Goal: Understand process/instructions

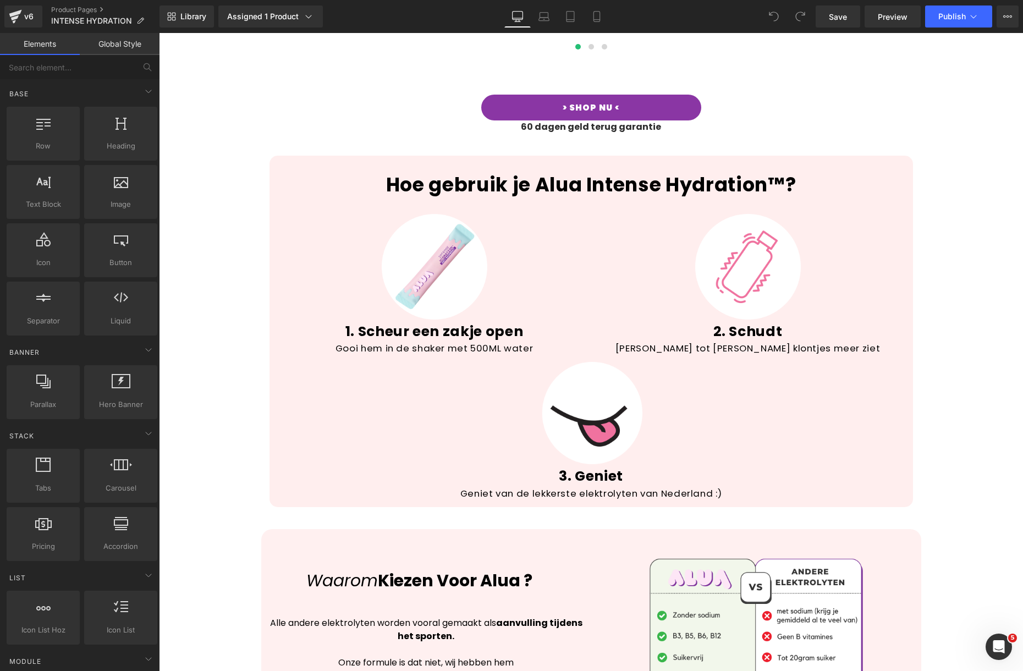
scroll to position [1980, 0]
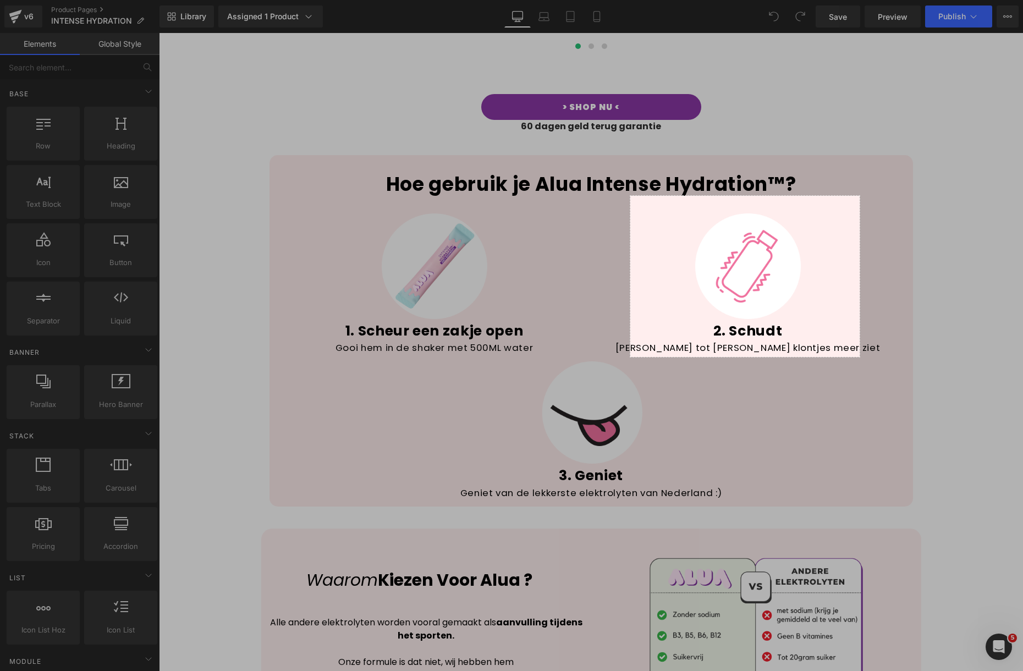
drag, startPoint x: 860, startPoint y: 357, endPoint x: 631, endPoint y: 196, distance: 280.4
click at [631, 196] on div "417 X 293" at bounding box center [511, 335] width 1023 height 671
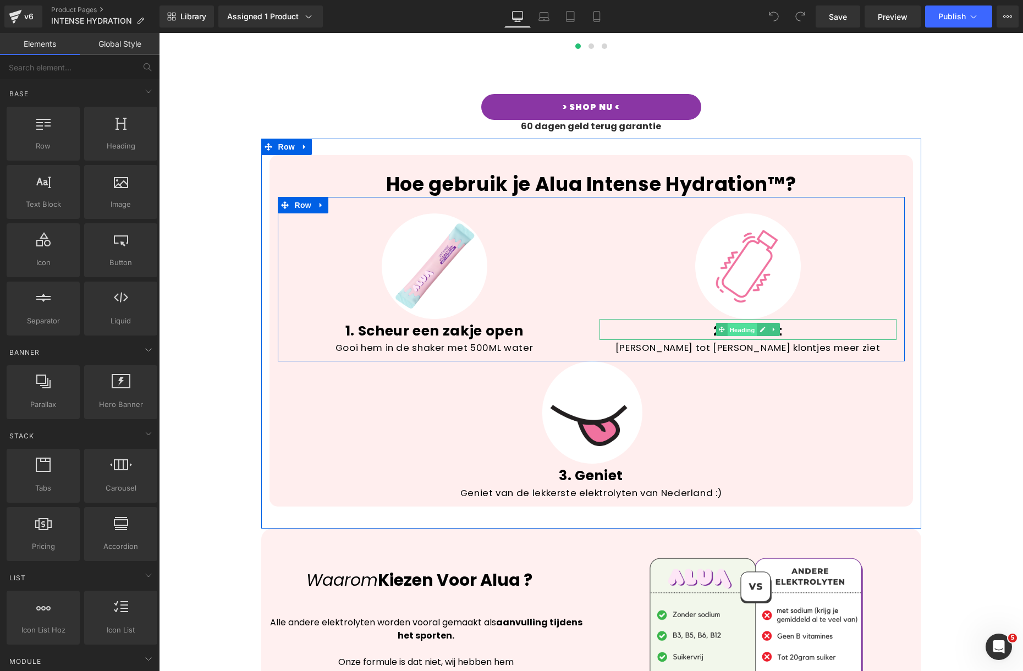
click at [743, 323] on span "Heading" at bounding box center [742, 329] width 30 height 13
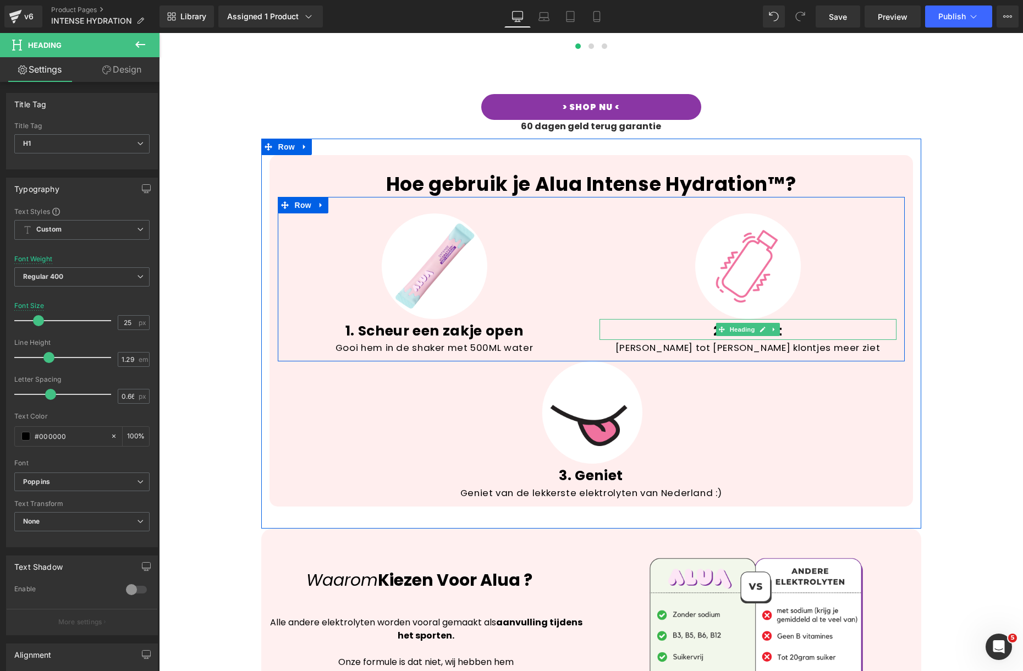
click at [791, 322] on h1 "2. Schudt" at bounding box center [748, 331] width 297 height 18
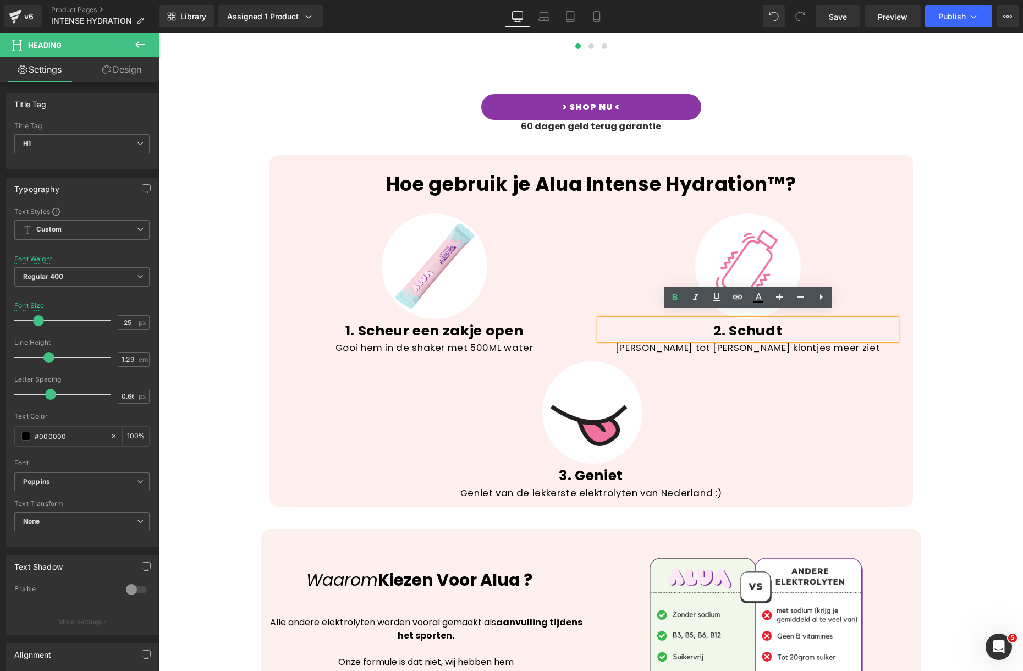
click at [784, 323] on h1 "2. Schudt" at bounding box center [748, 331] width 297 height 18
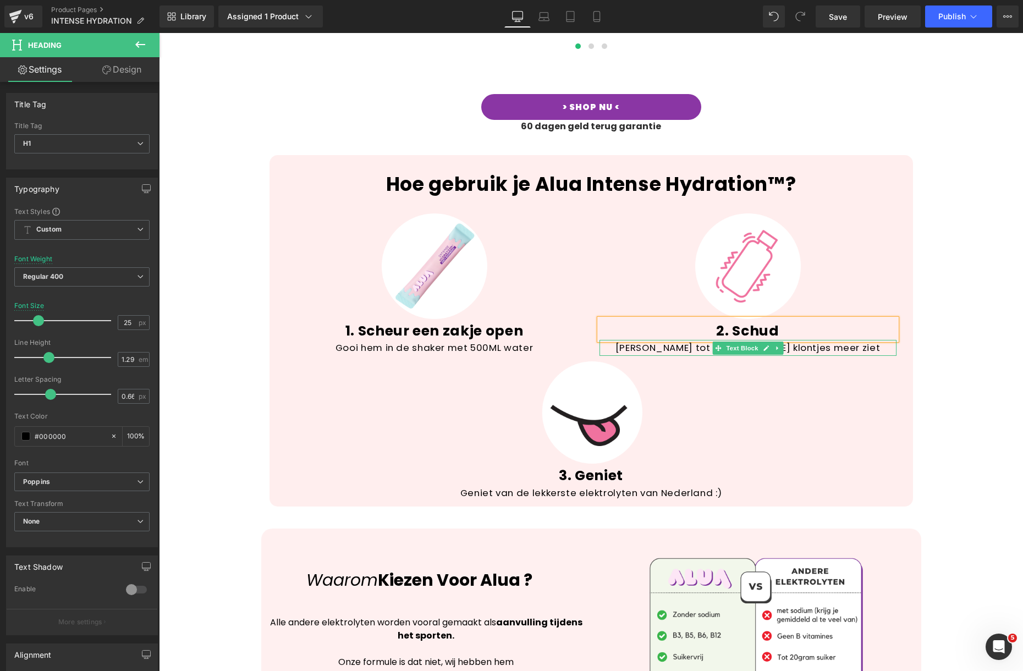
click at [684, 343] on div "[PERSON_NAME] tot [PERSON_NAME] klontjes meer ziet" at bounding box center [748, 348] width 297 height 17
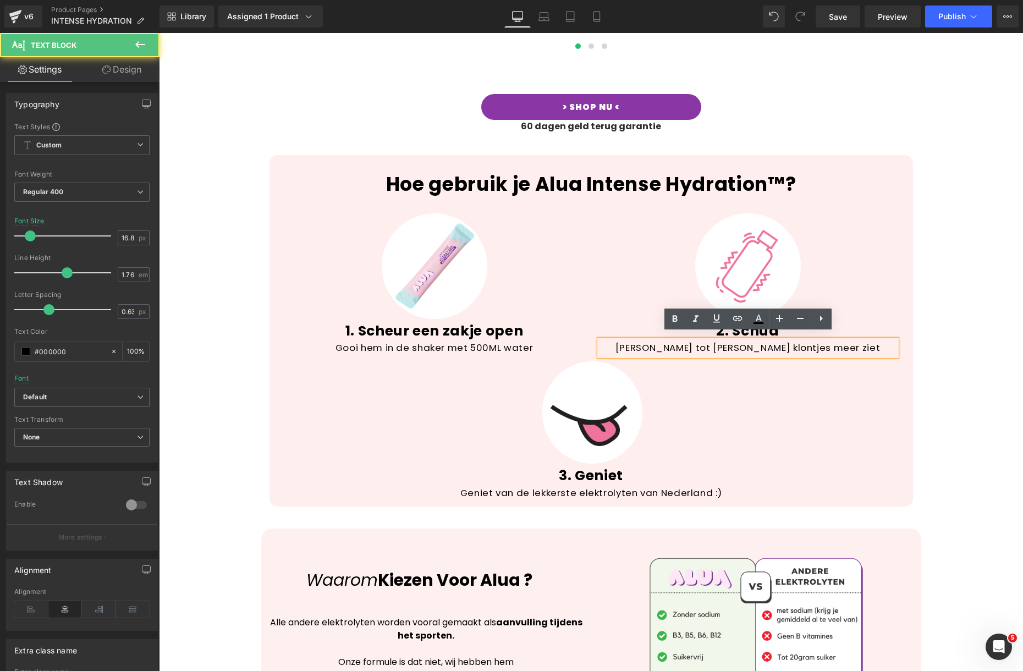
click at [693, 342] on div "[PERSON_NAME] tot [PERSON_NAME] klontjes meer ziet" at bounding box center [748, 348] width 297 height 17
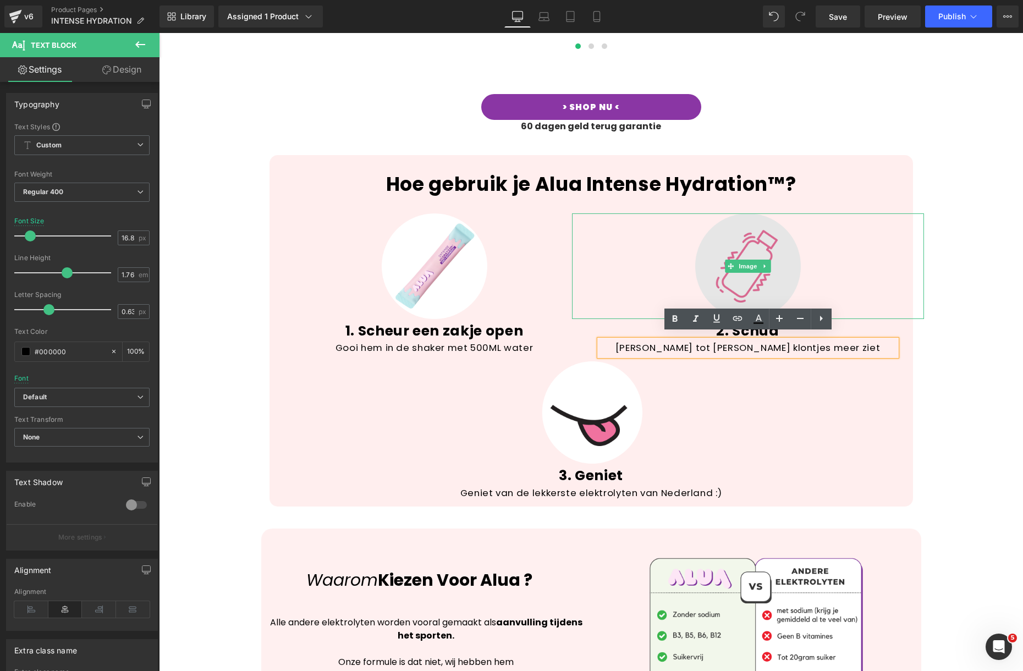
click at [696, 238] on img at bounding box center [749, 266] width 106 height 106
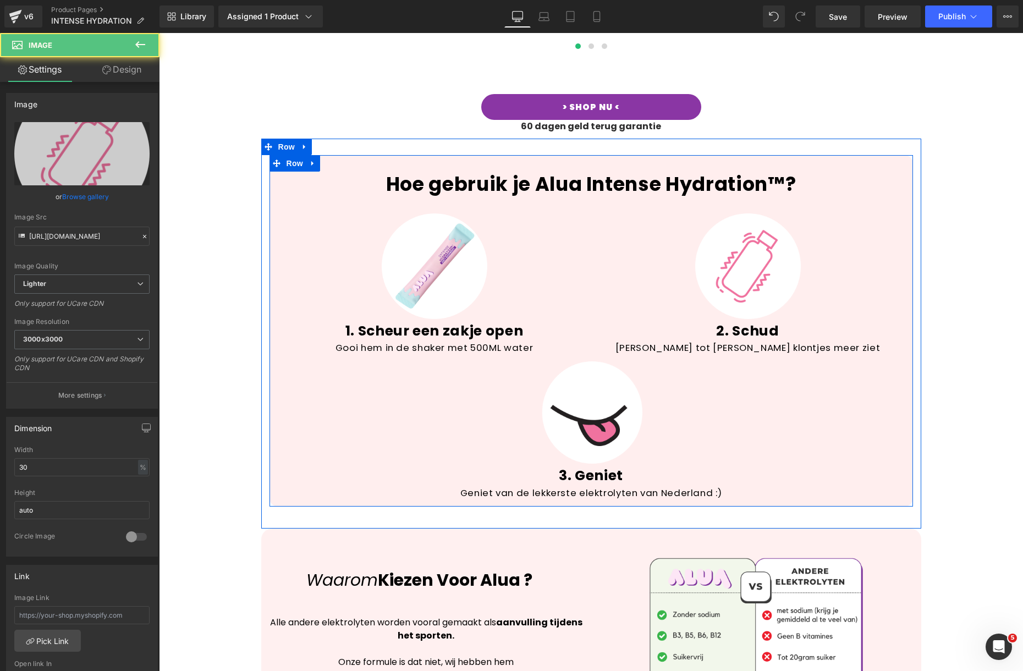
click at [689, 348] on div "[PERSON_NAME] tot [PERSON_NAME] klontjes meer ziet Text Block" at bounding box center [748, 348] width 297 height 17
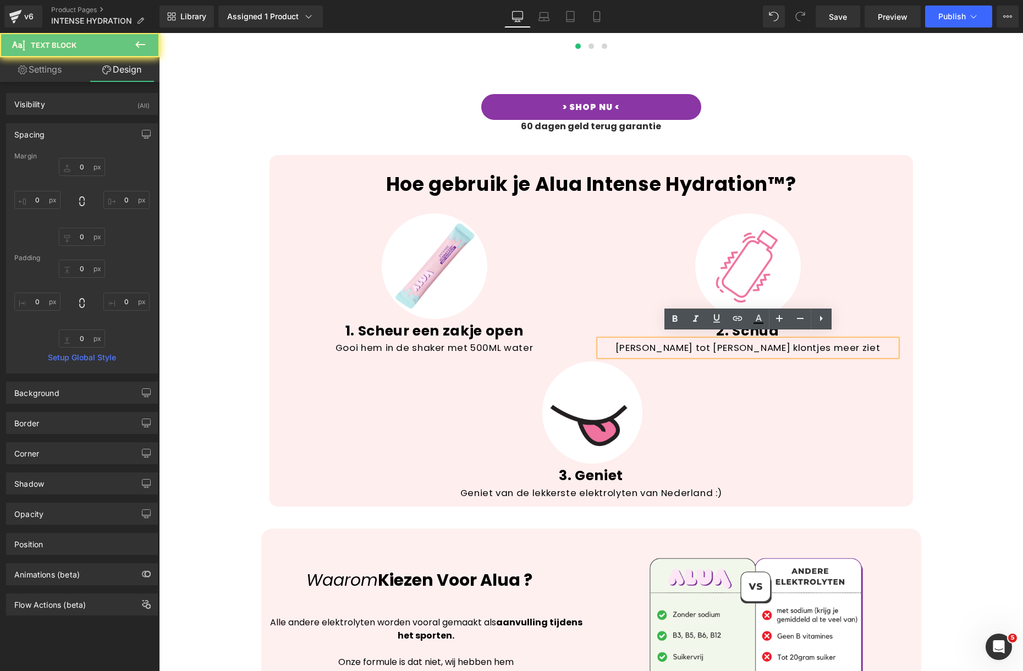
click at [693, 343] on div "[PERSON_NAME] tot [PERSON_NAME] klontjes meer ziet" at bounding box center [748, 348] width 297 height 17
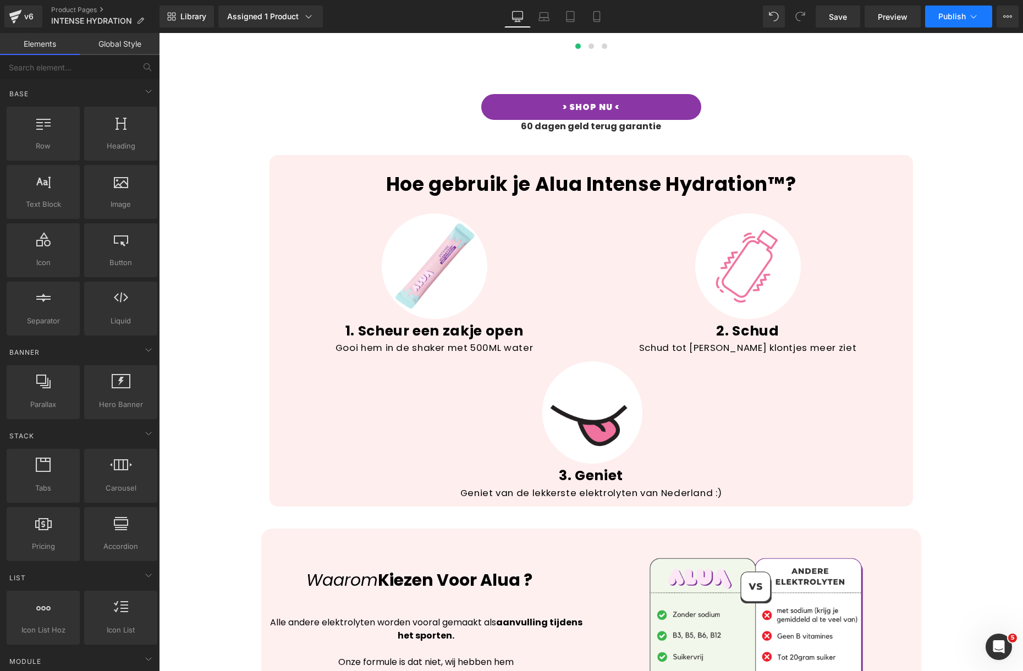
click at [947, 17] on span "Publish" at bounding box center [953, 16] width 28 height 9
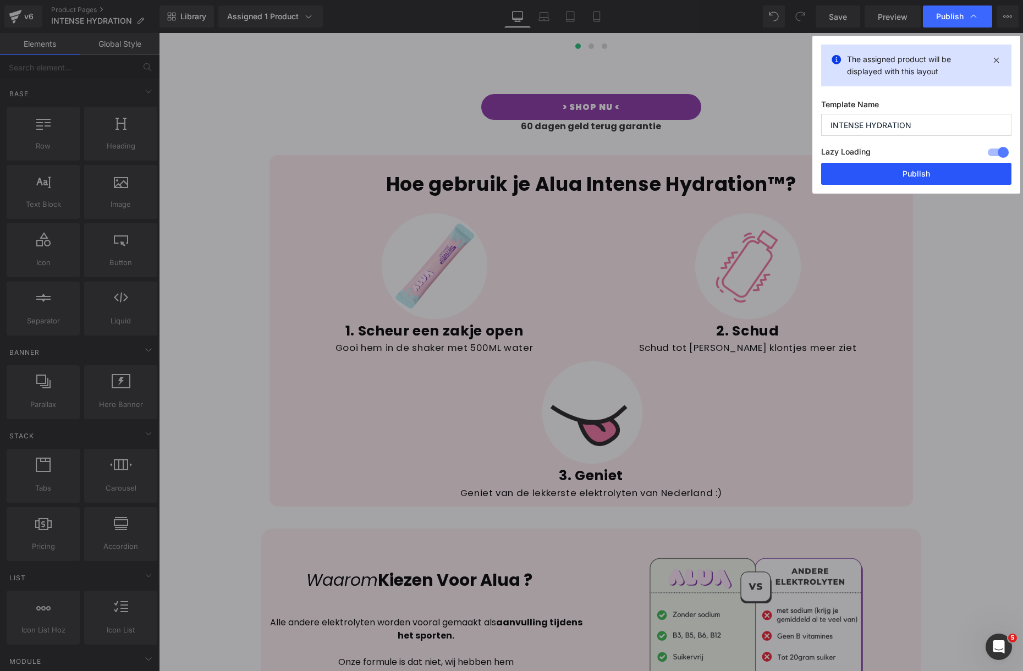
click at [922, 178] on button "Publish" at bounding box center [917, 174] width 190 height 22
